Goal: Obtain resource: Download file/media

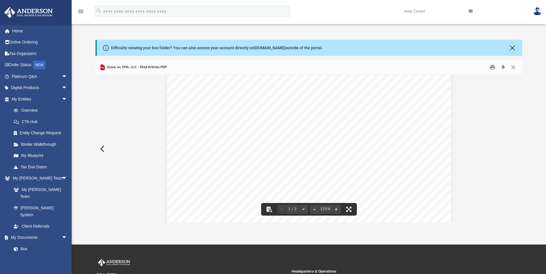
scroll to position [165, 0]
click at [511, 68] on button "Close" at bounding box center [513, 67] width 10 height 9
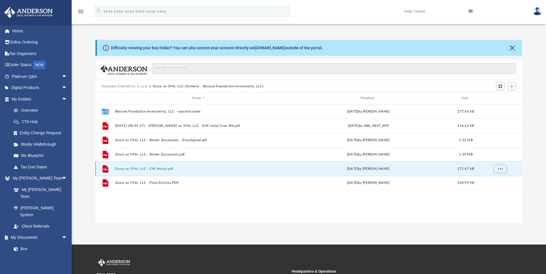
click at [139, 168] on button "Grace on 59th, LLC - EIN Notice.pdf" at bounding box center [198, 169] width 167 height 4
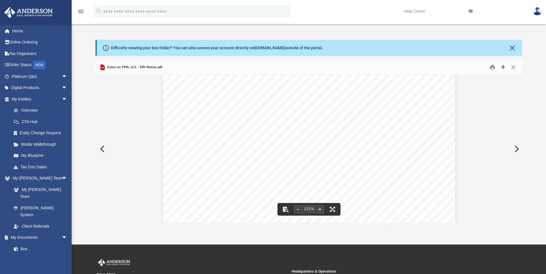
scroll to position [85, 0]
click at [512, 46] on button "Close" at bounding box center [512, 48] width 8 height 8
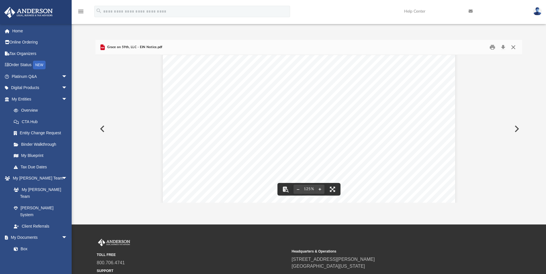
click at [514, 47] on button "Close" at bounding box center [513, 47] width 10 height 9
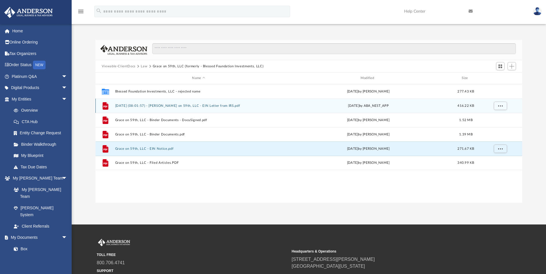
click at [164, 107] on button "[DATE] (08:01:57) - [PERSON_NAME] on 59th, LLC - EIN Letter from IRS.pdf" at bounding box center [198, 106] width 167 height 4
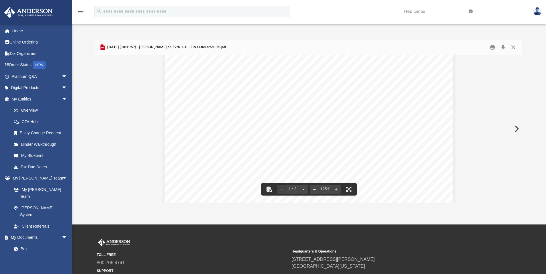
scroll to position [19, 0]
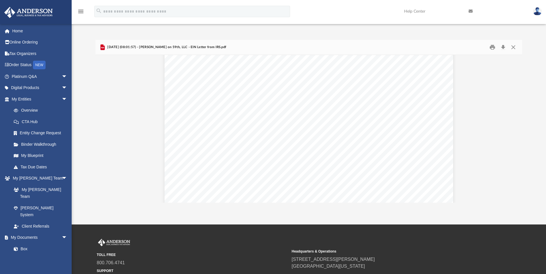
drag, startPoint x: 514, startPoint y: 49, endPoint x: 342, endPoint y: 155, distance: 202.4
click at [342, 155] on div "Page 1" at bounding box center [309, 228] width 288 height 377
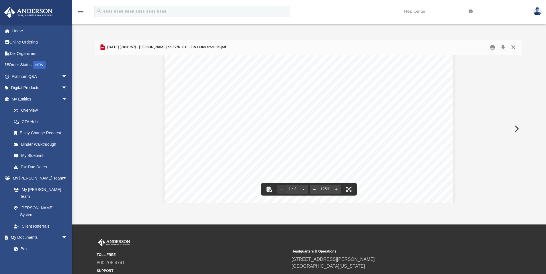
click at [512, 48] on button "Close" at bounding box center [513, 47] width 10 height 9
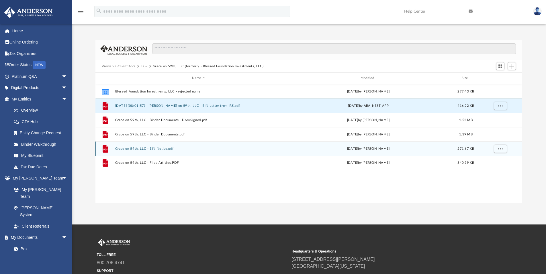
click at [158, 152] on div "File Grace on 59th, LLC - EIN Notice.pdf [DATE] by [PERSON_NAME] 271.67 KB" at bounding box center [308, 149] width 427 height 14
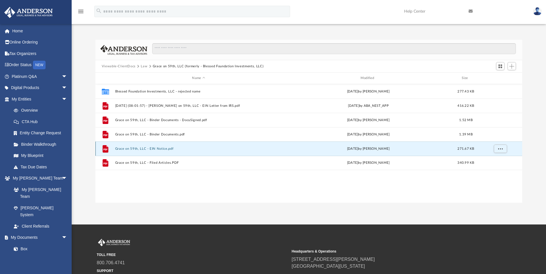
click at [158, 148] on button "Grace on 59th, LLC - EIN Notice.pdf" at bounding box center [198, 149] width 167 height 4
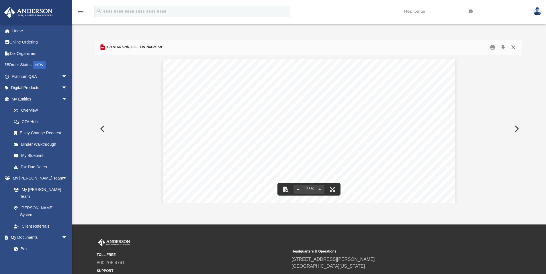
click at [513, 48] on button "Close" at bounding box center [513, 47] width 10 height 9
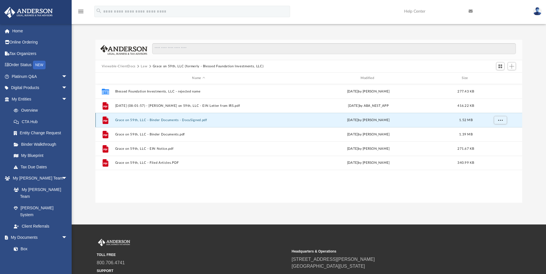
click at [160, 120] on button "Grace on 59th, LLC - Binder Documents - DocuSigned.pdf" at bounding box center [198, 120] width 167 height 4
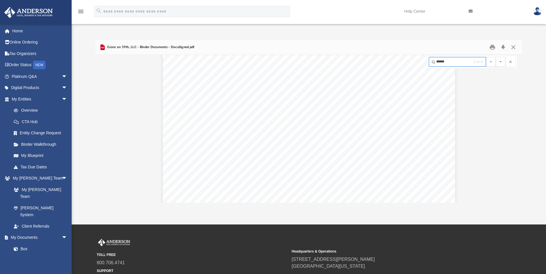
scroll to position [21043, 0]
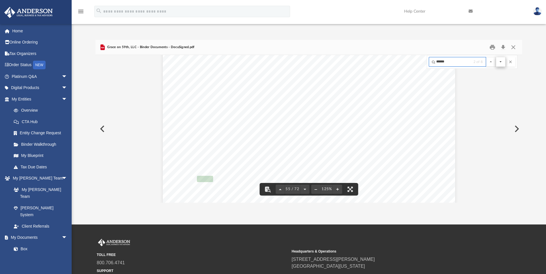
type input "******"
click at [501, 62] on button "File preview" at bounding box center [501, 62] width 10 height 10
click at [500, 62] on button "File preview" at bounding box center [501, 62] width 10 height 10
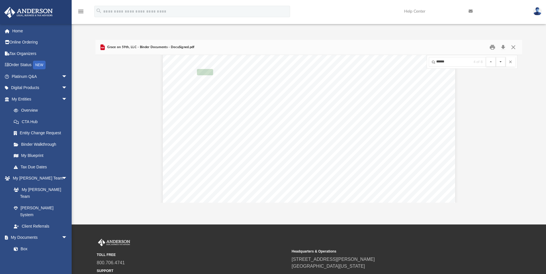
click at [500, 62] on button "File preview" at bounding box center [501, 62] width 10 height 10
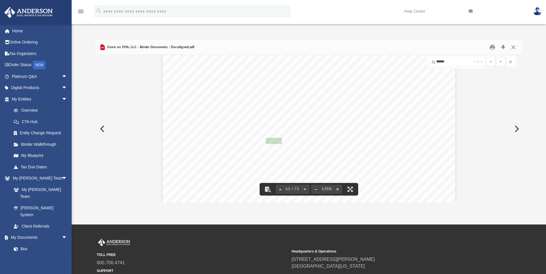
scroll to position [24847, 0]
click at [501, 62] on button "File preview" at bounding box center [501, 62] width 10 height 10
click at [500, 63] on button "File preview" at bounding box center [501, 62] width 10 height 10
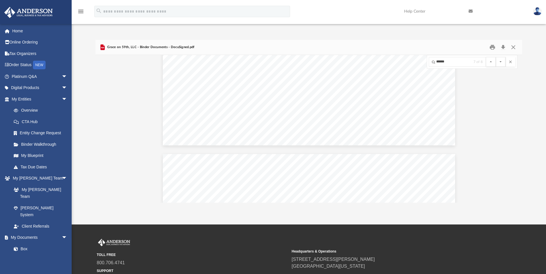
scroll to position [25828, 0]
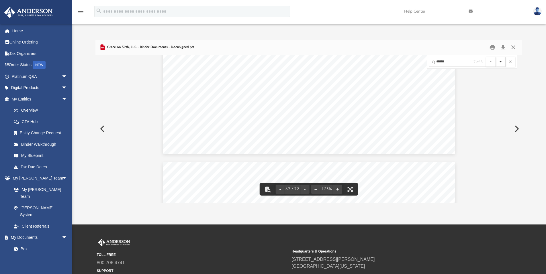
click at [500, 60] on button "File preview" at bounding box center [501, 62] width 10 height 10
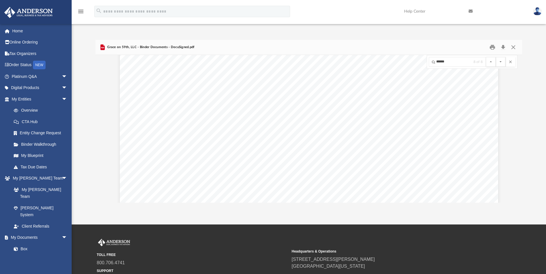
scroll to position [27501, 0]
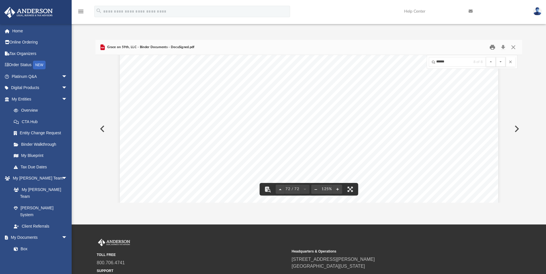
click at [493, 45] on button "Print" at bounding box center [492, 47] width 11 height 9
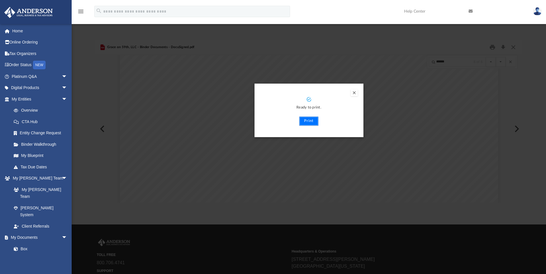
click at [307, 121] on button "Print" at bounding box center [308, 121] width 19 height 9
